Goal: Task Accomplishment & Management: Complete application form

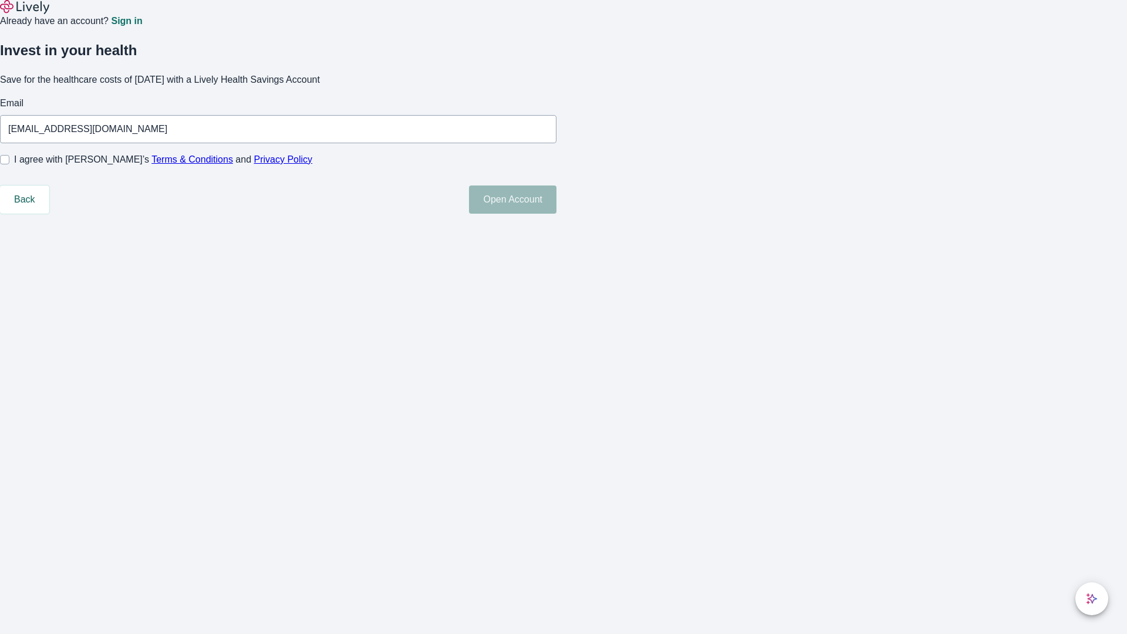
click at [9, 164] on input "I agree with Lively’s Terms & Conditions and Privacy Policy" at bounding box center [4, 159] width 9 height 9
checkbox input "true"
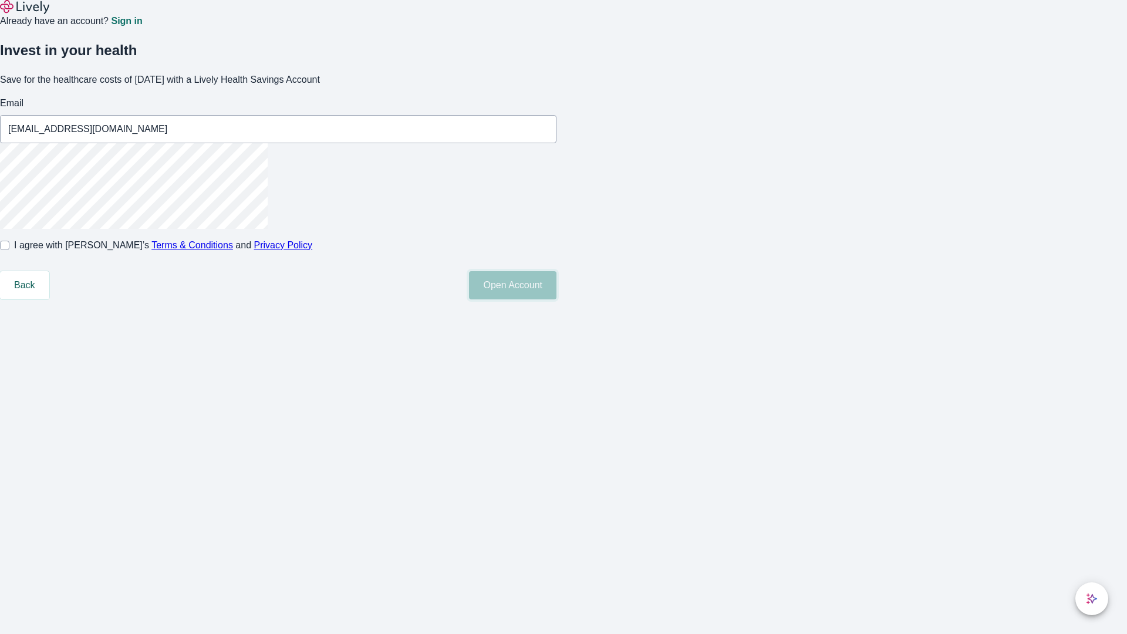
click at [556, 299] on button "Open Account" at bounding box center [512, 285] width 87 height 28
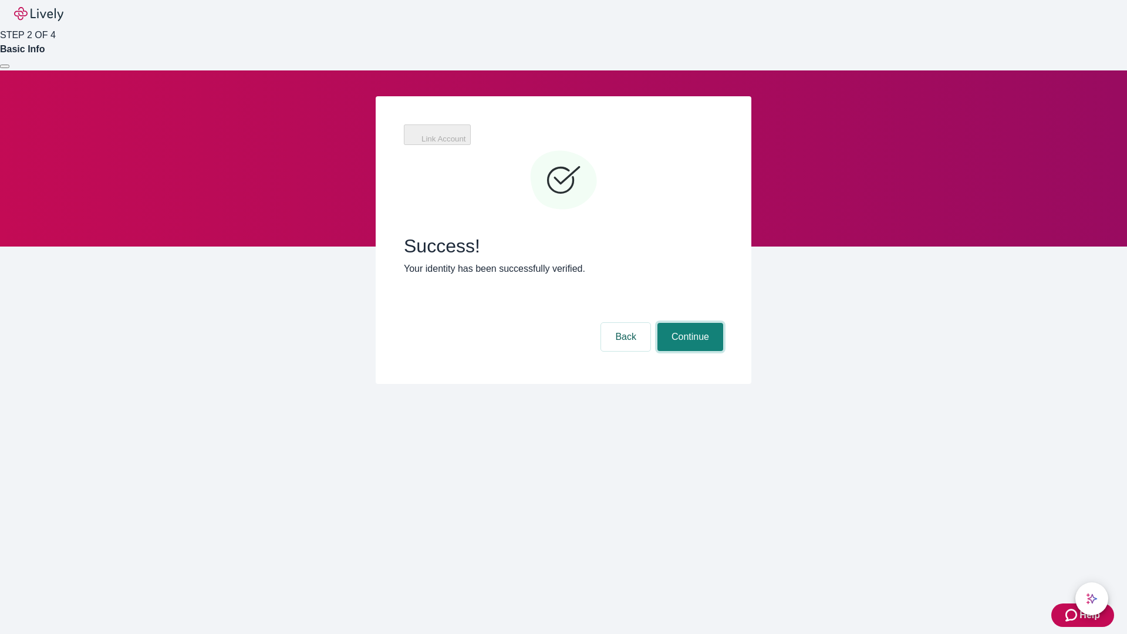
click at [688, 323] on button "Continue" at bounding box center [690, 337] width 66 height 28
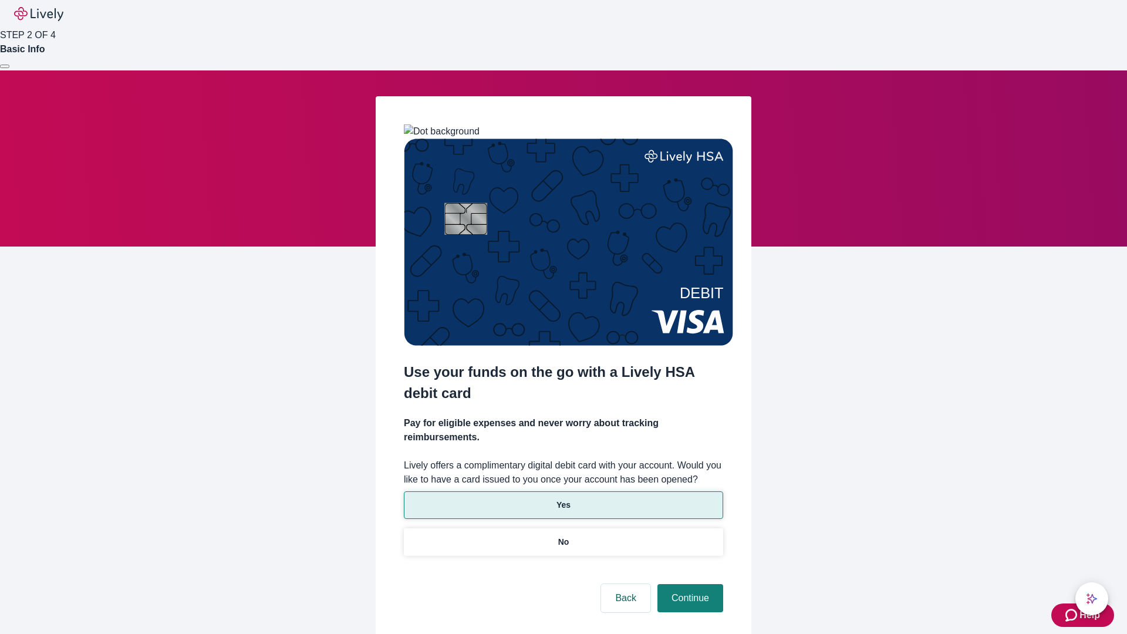
click at [563, 499] on p "Yes" at bounding box center [563, 505] width 14 height 12
click at [688, 584] on button "Continue" at bounding box center [690, 598] width 66 height 28
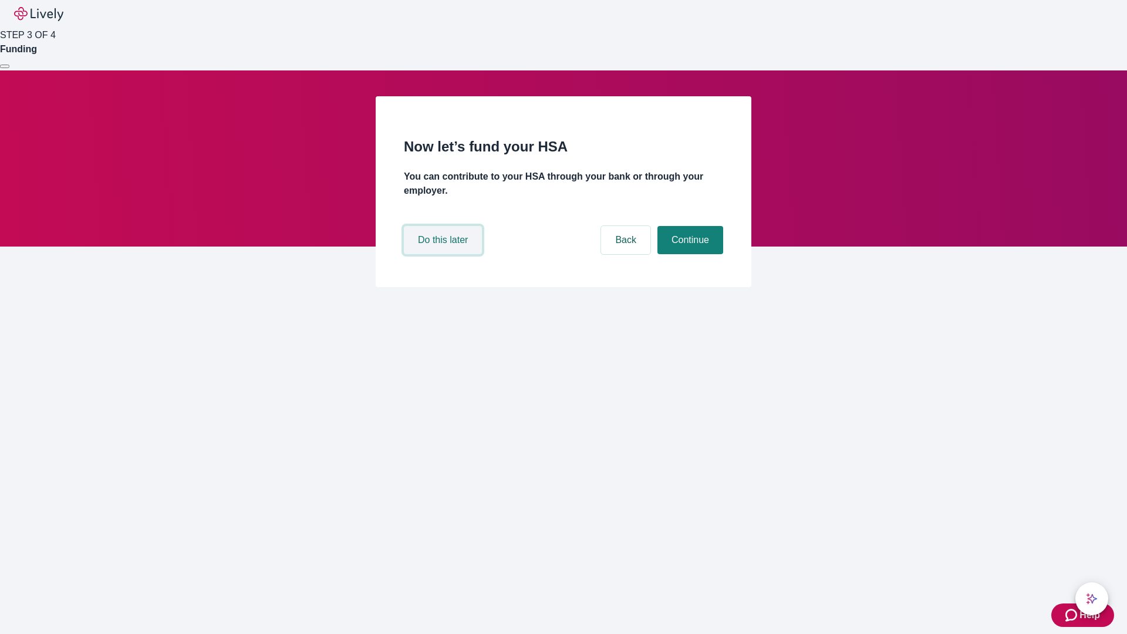
click at [444, 254] on button "Do this later" at bounding box center [443, 240] width 78 height 28
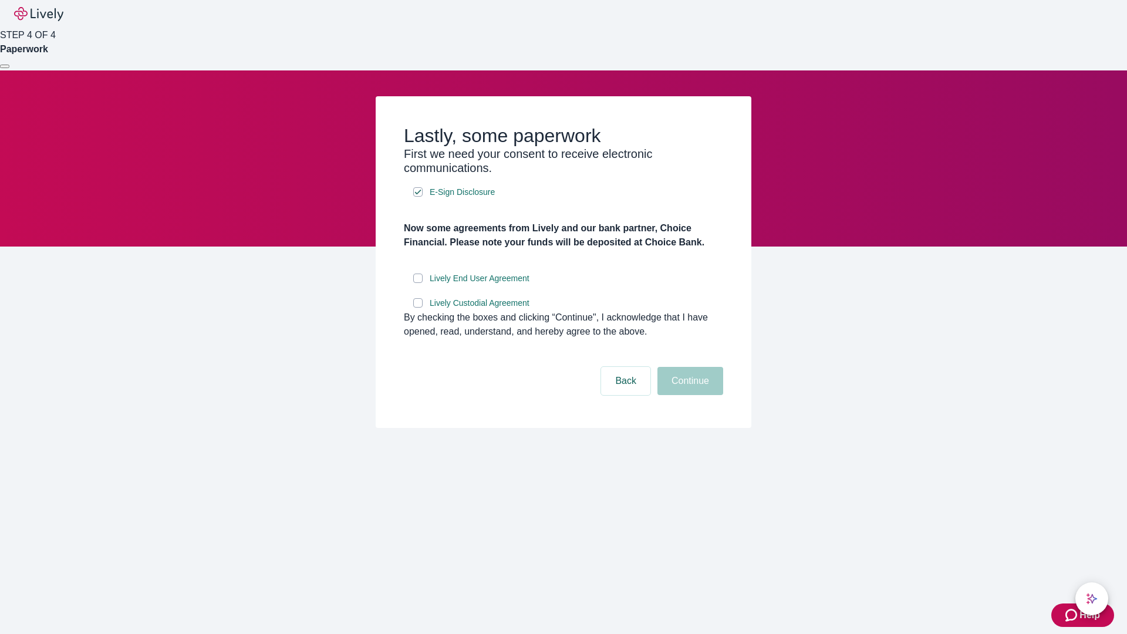
click at [418, 283] on input "Lively End User Agreement" at bounding box center [417, 278] width 9 height 9
checkbox input "true"
click at [418, 308] on input "Lively Custodial Agreement" at bounding box center [417, 302] width 9 height 9
checkbox input "true"
click at [688, 395] on button "Continue" at bounding box center [690, 381] width 66 height 28
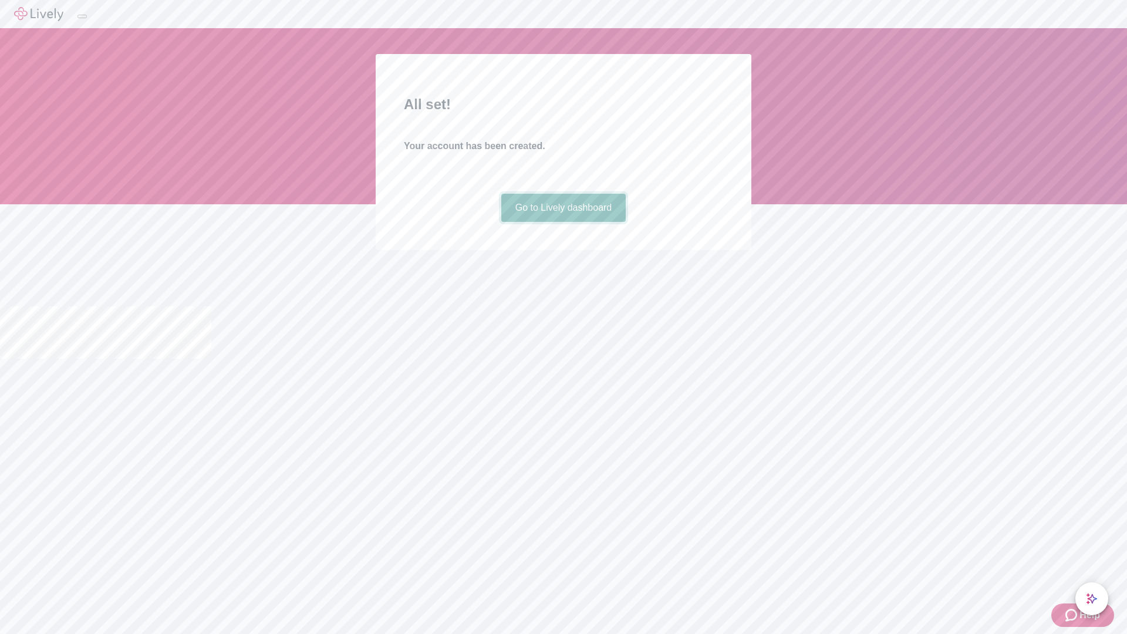
click at [563, 222] on link "Go to Lively dashboard" at bounding box center [563, 208] width 125 height 28
